Goal: Task Accomplishment & Management: Use online tool/utility

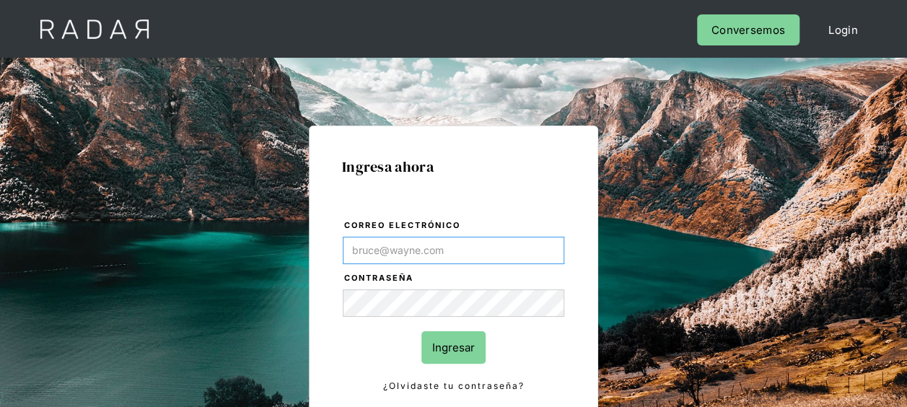
type input "[EMAIL_ADDRESS][DOMAIN_NAME]"
click at [471, 354] on input "Ingresar" at bounding box center [454, 347] width 64 height 32
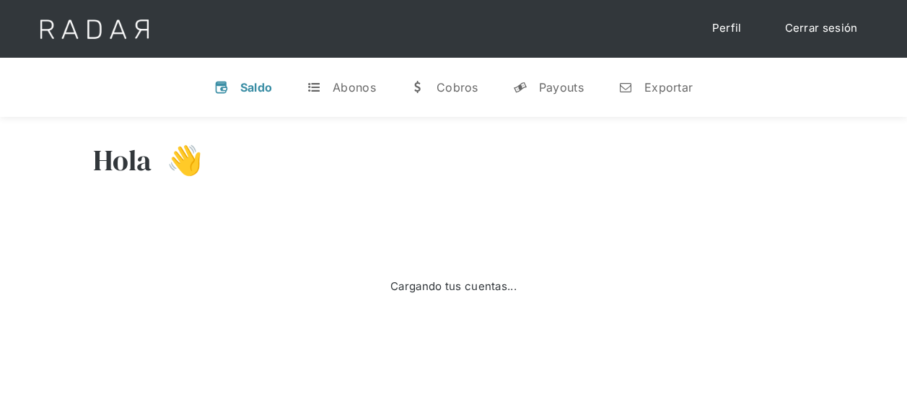
select select "8"
click at [650, 92] on div "Exportar" at bounding box center [669, 87] width 48 height 14
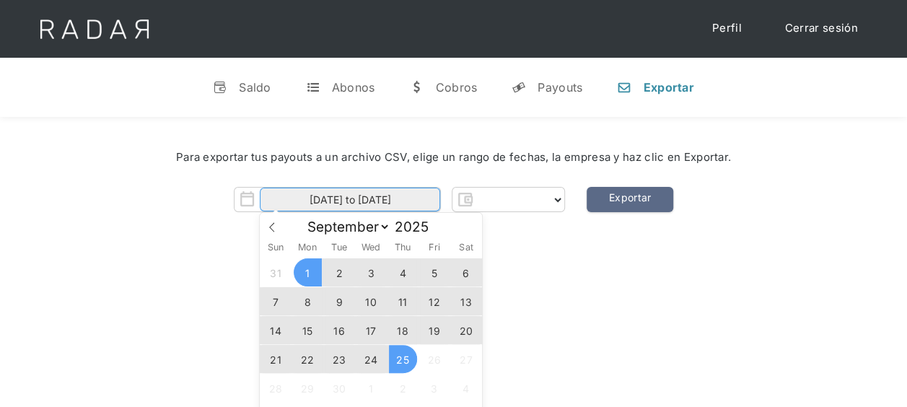
click at [370, 205] on input "01-09-2025 to 25-09-2025" at bounding box center [350, 200] width 180 height 24
click at [378, 357] on span "24" at bounding box center [371, 359] width 28 height 28
type input "24-09-2025"
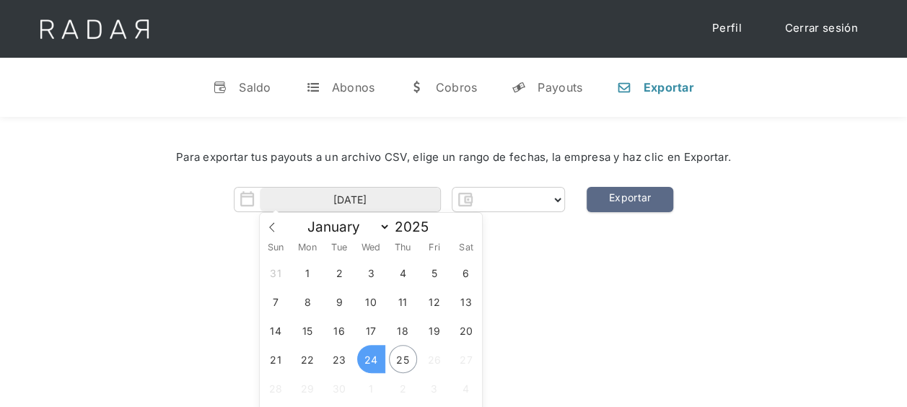
click at [376, 358] on span "24" at bounding box center [371, 359] width 28 height 28
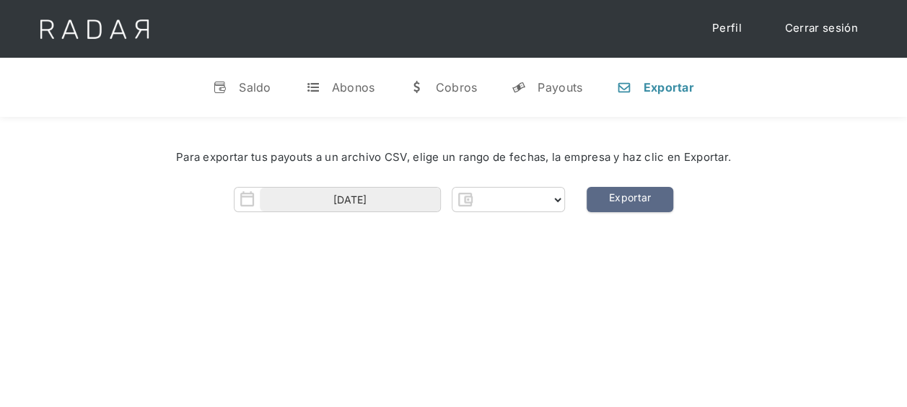
click at [479, 315] on div "Hola 👋 Cargando tus cuentas... Nombre de la empresa • Conectada • Desconectada …" at bounding box center [453, 320] width 907 height 407
select select "pagsmile"
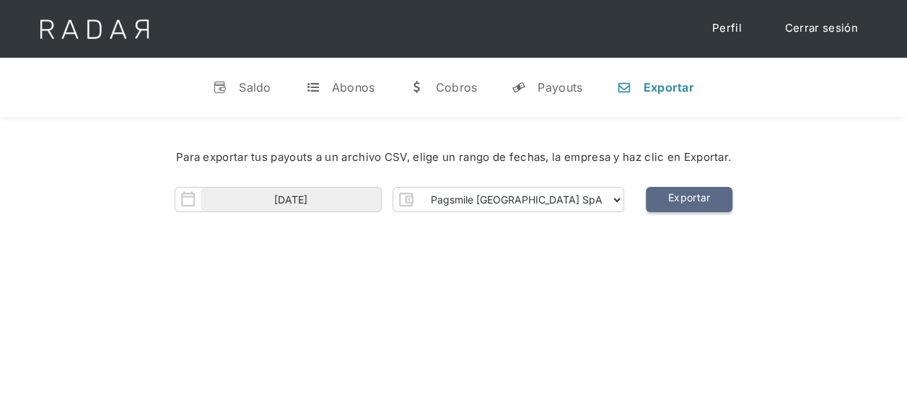
click at [671, 204] on link "Exportar" at bounding box center [689, 199] width 87 height 25
